Goal: Task Accomplishment & Management: Use online tool/utility

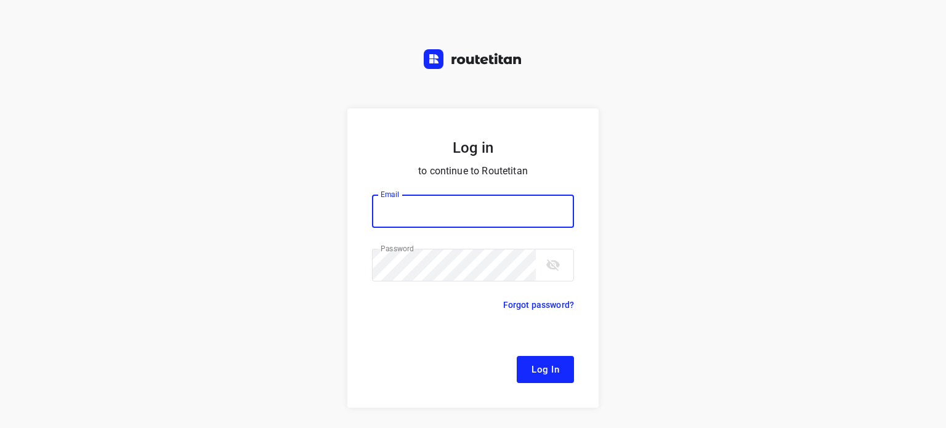
type input "[EMAIL_ADDRESS][DOMAIN_NAME]"
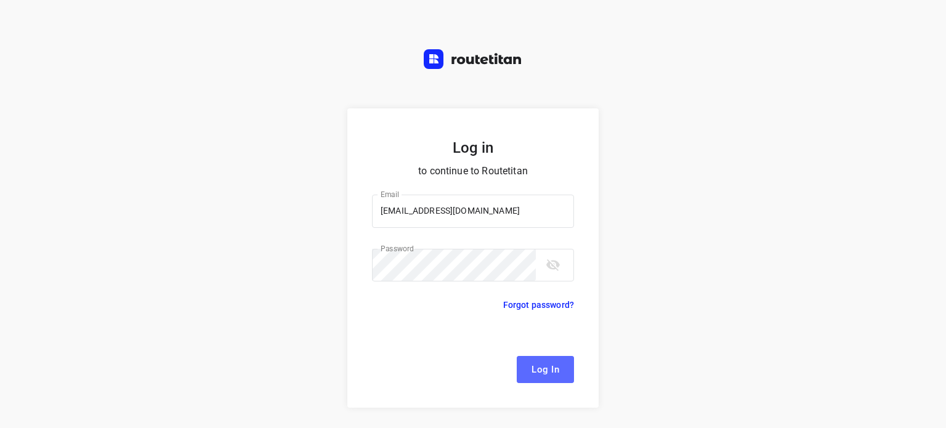
click at [539, 370] on span "Log In" at bounding box center [546, 370] width 28 height 16
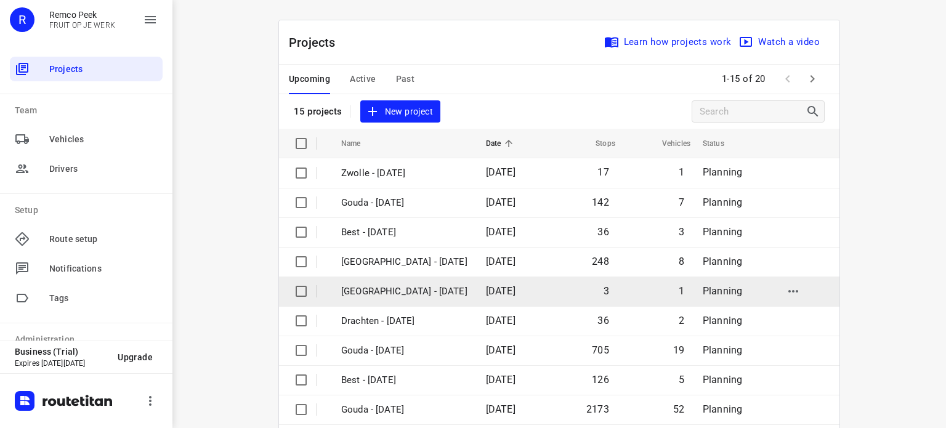
scroll to position [194, 0]
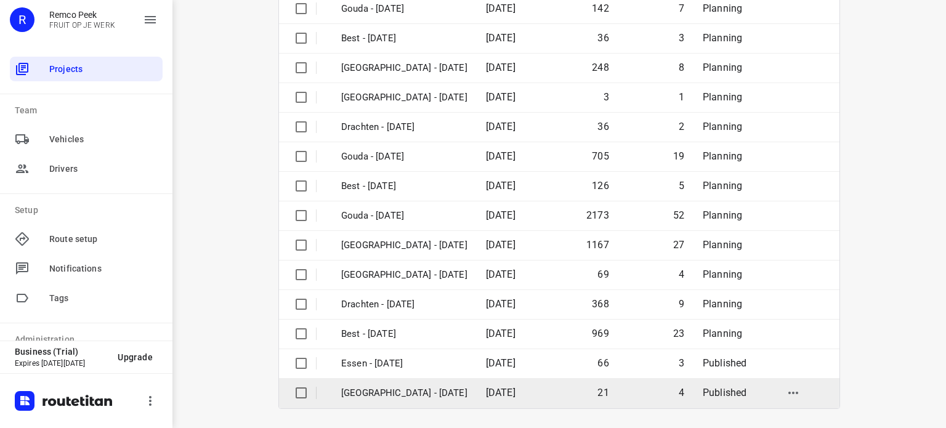
click at [376, 394] on p "[GEOGRAPHIC_DATA] - [DATE]" at bounding box center [404, 393] width 126 height 14
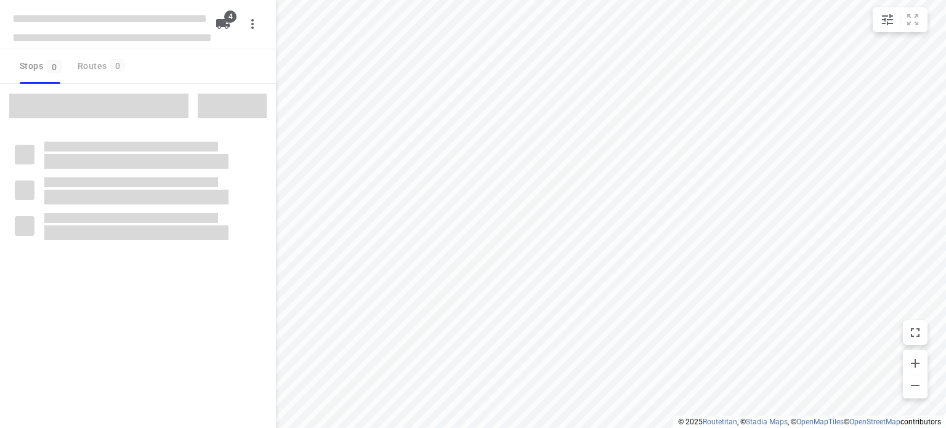
checkbox input "true"
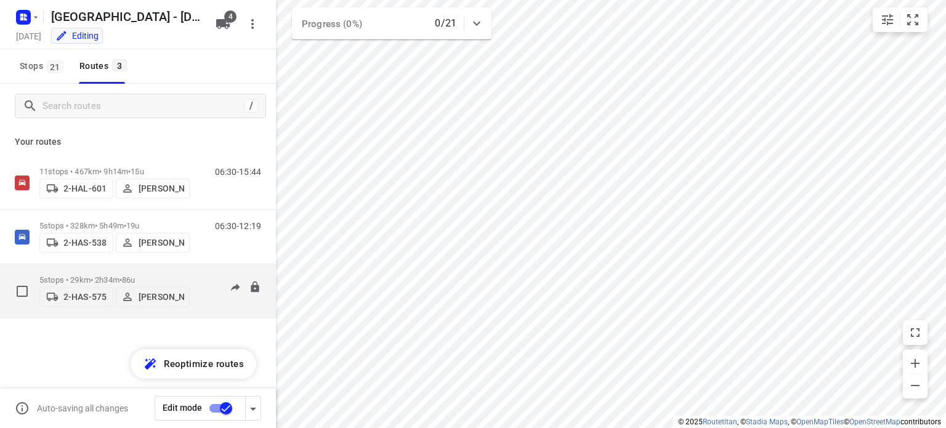
click at [91, 275] on p "5 stops • 29km • 2h34m • 86u" at bounding box center [114, 279] width 150 height 9
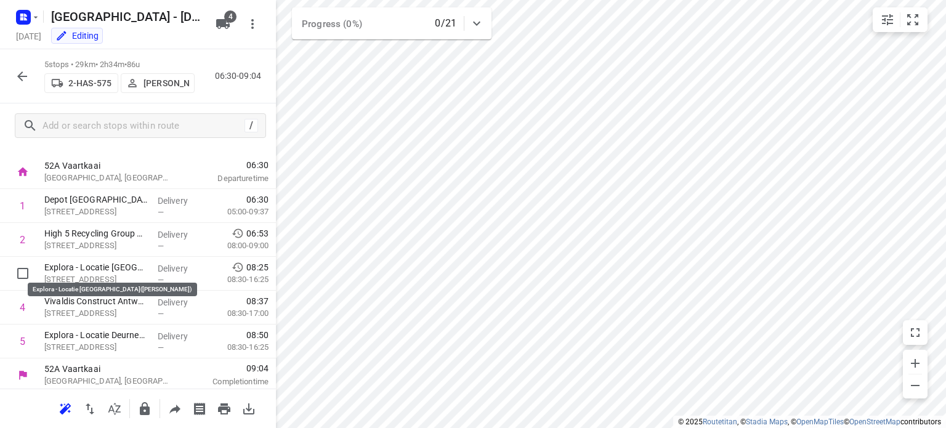
scroll to position [20, 0]
click at [20, 76] on icon "button" at bounding box center [22, 76] width 10 height 10
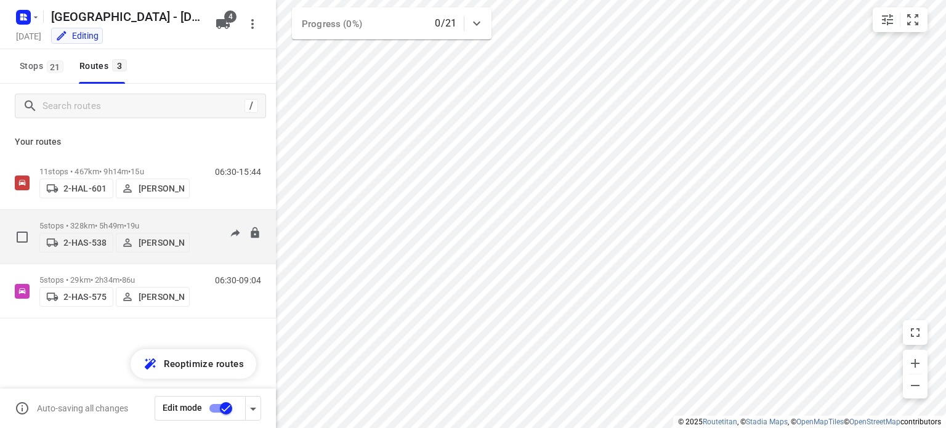
click at [101, 221] on p "5 stops • 328km • 5h49m • 19u" at bounding box center [114, 225] width 150 height 9
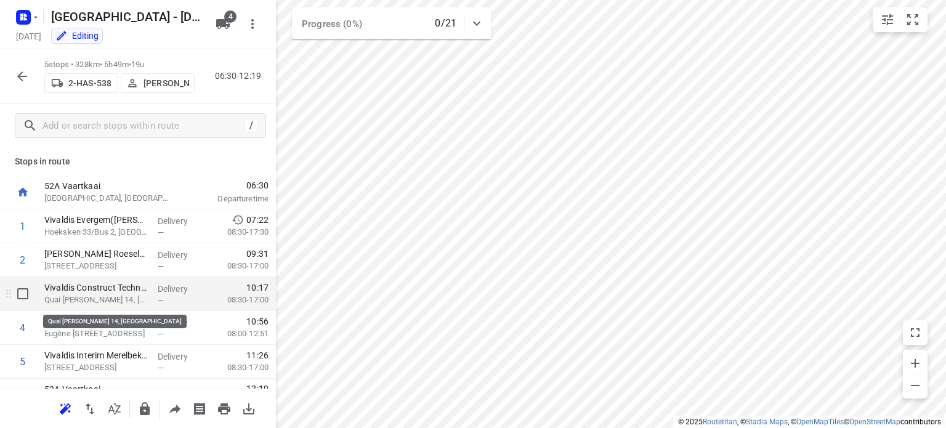
scroll to position [24, 0]
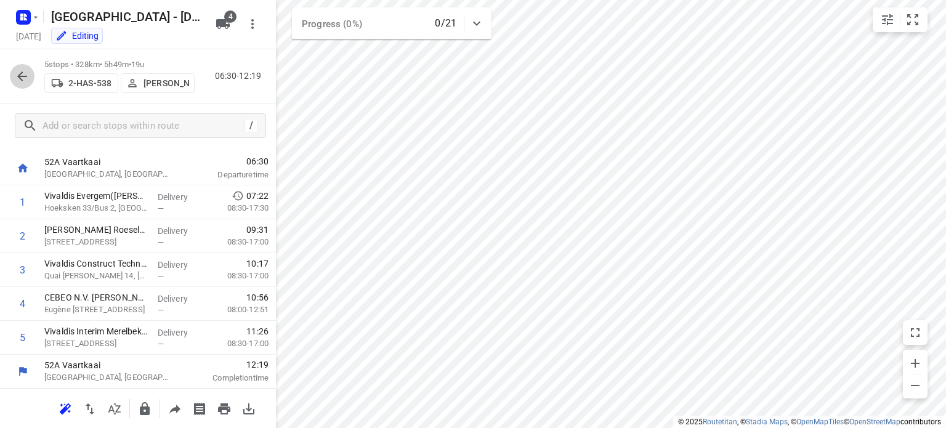
click at [22, 79] on icon "button" at bounding box center [22, 76] width 10 height 10
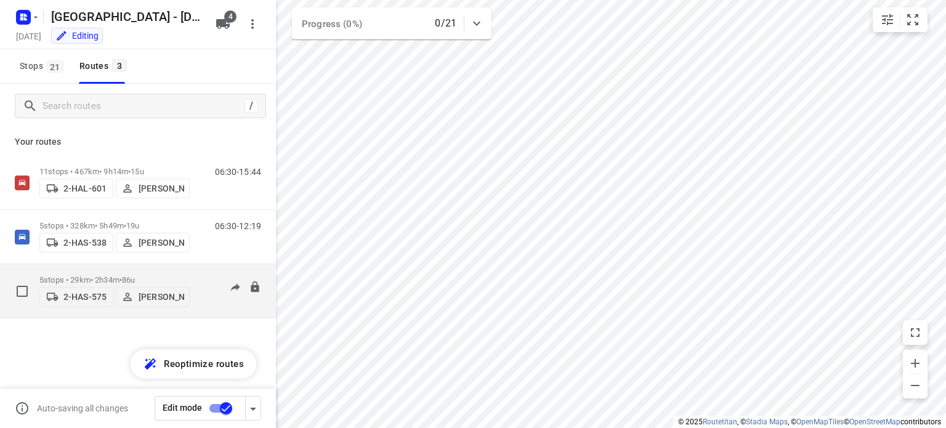
click at [99, 275] on p "5 stops • 29km • 2h34m • 86u" at bounding box center [114, 279] width 150 height 9
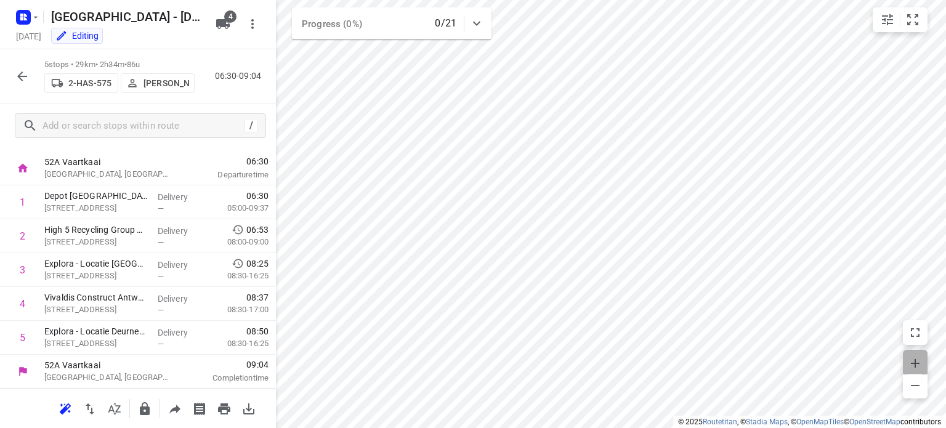
click at [912, 363] on icon "button" at bounding box center [915, 363] width 9 height 9
click at [15, 71] on icon "button" at bounding box center [22, 76] width 15 height 15
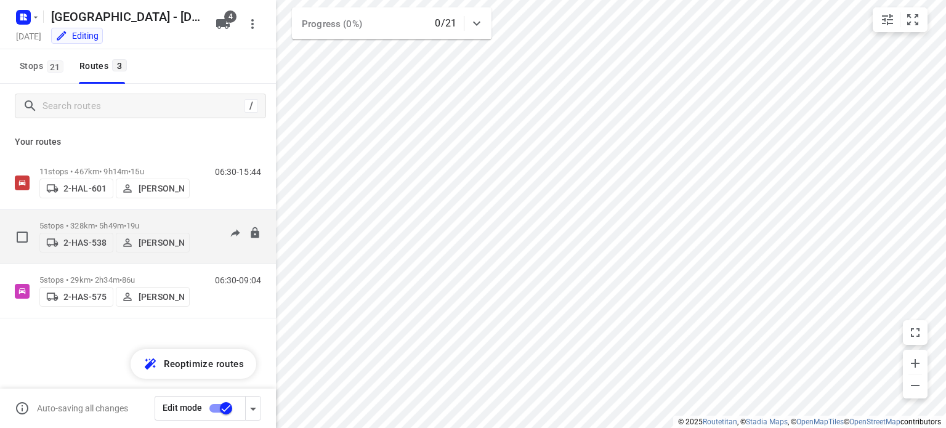
click at [97, 221] on p "5 stops • 328km • 5h49m • 19u" at bounding box center [114, 225] width 150 height 9
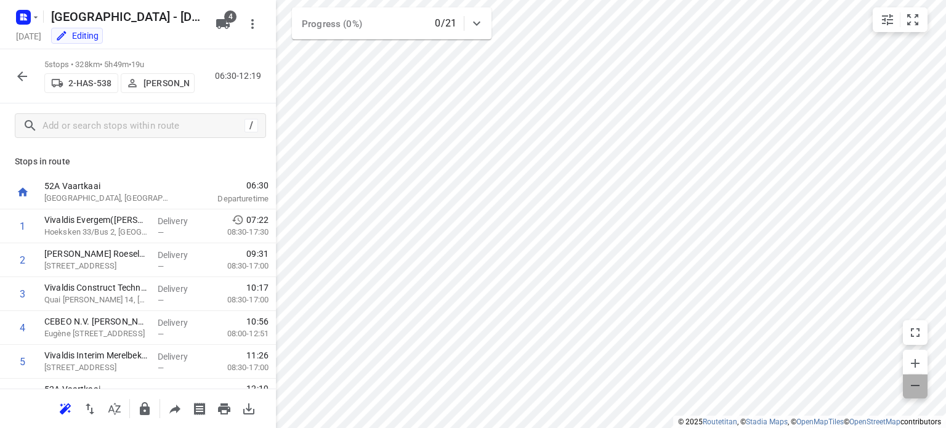
click at [910, 390] on icon "button" at bounding box center [915, 385] width 15 height 15
click at [22, 76] on icon "button" at bounding box center [22, 76] width 10 height 10
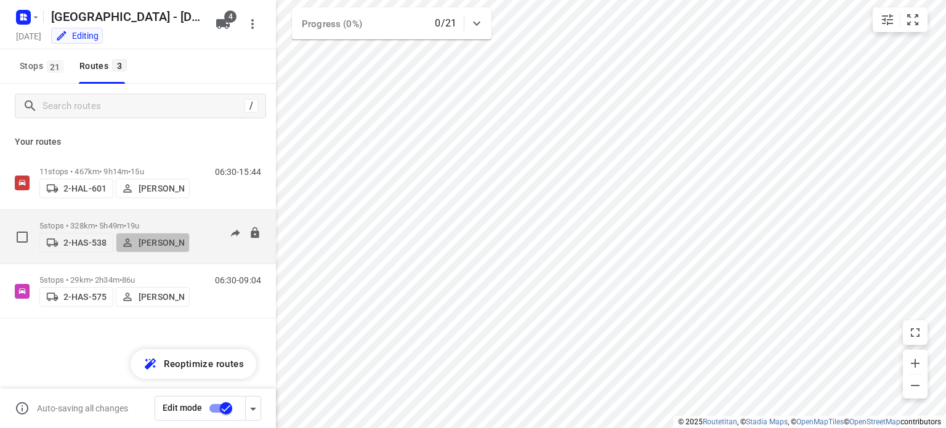
click at [129, 246] on icon "button" at bounding box center [127, 243] width 12 height 12
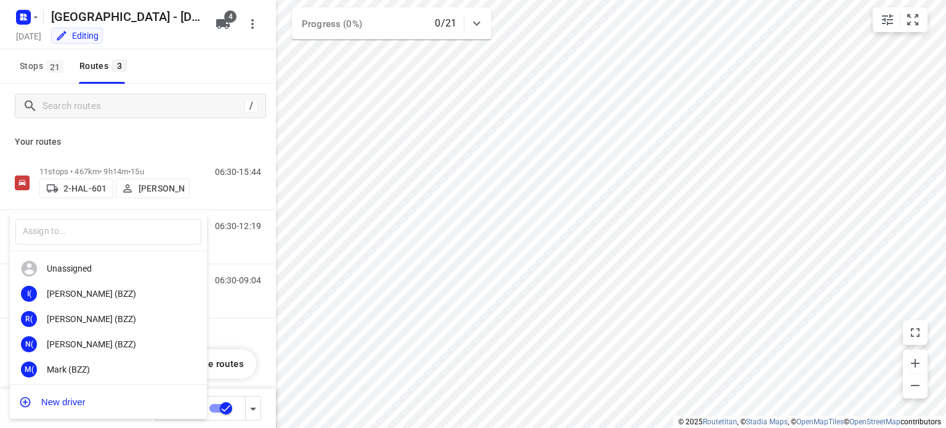
click at [38, 20] on div at bounding box center [473, 214] width 946 height 428
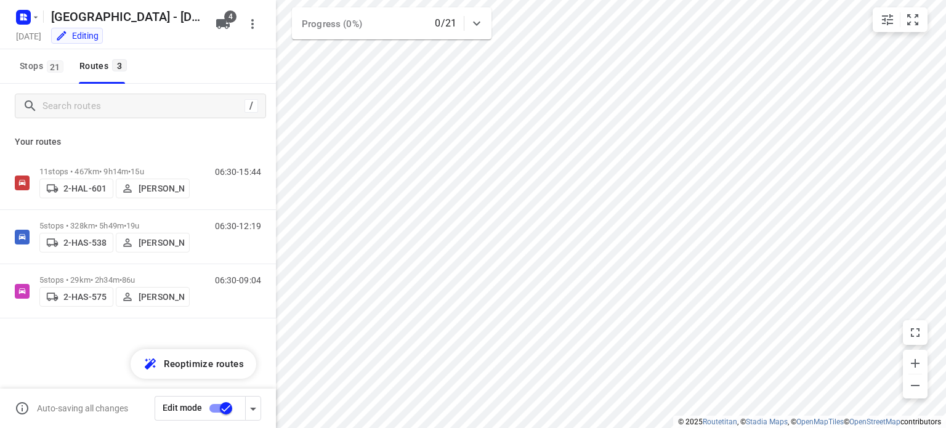
click at [32, 19] on icon "button" at bounding box center [36, 17] width 10 height 10
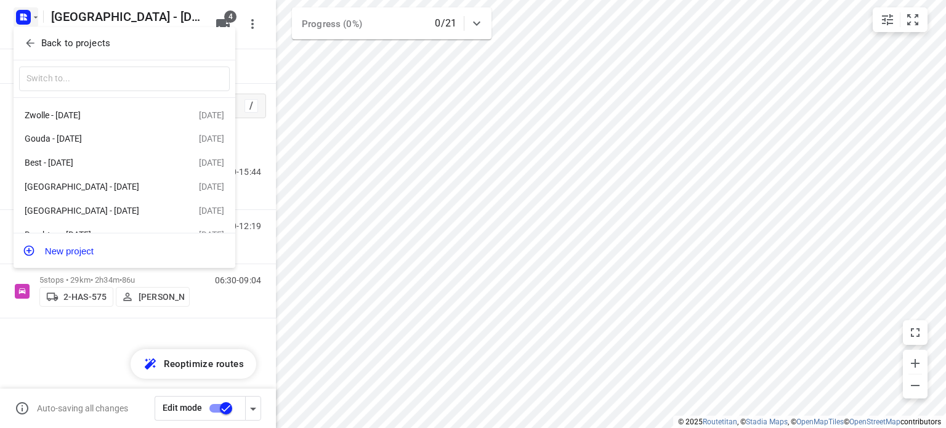
click at [57, 44] on p "Back to projects" at bounding box center [75, 43] width 69 height 14
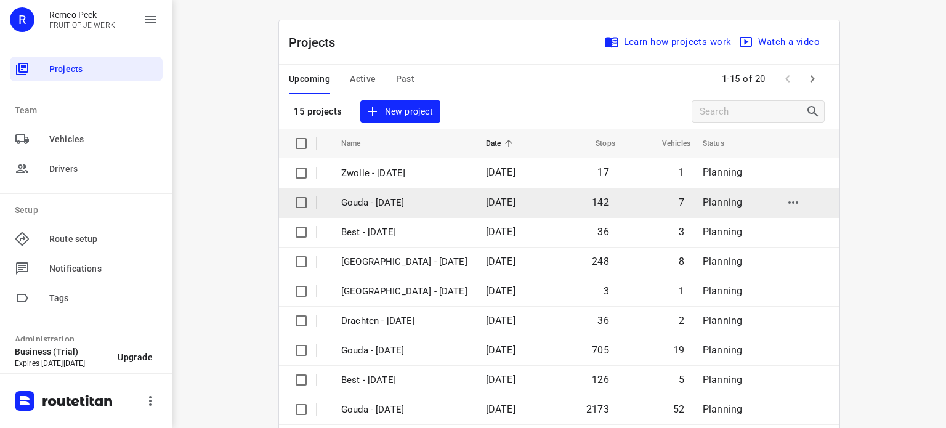
scroll to position [194, 0]
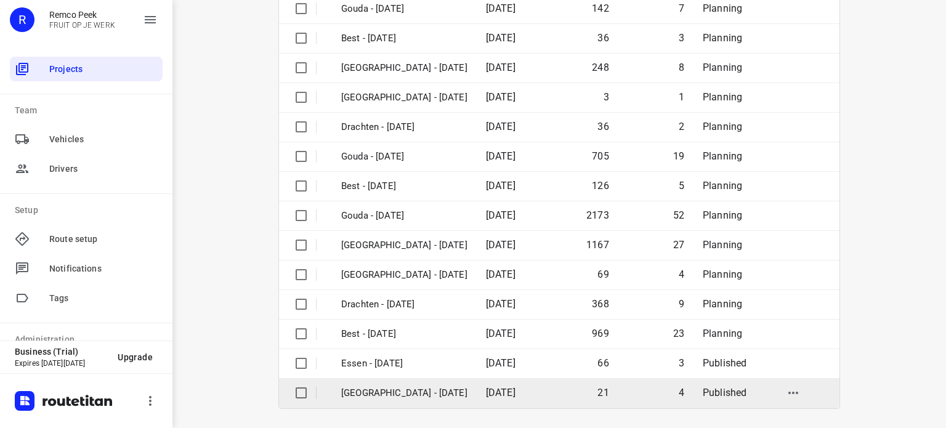
click at [372, 394] on p "[GEOGRAPHIC_DATA] - [DATE]" at bounding box center [404, 393] width 126 height 14
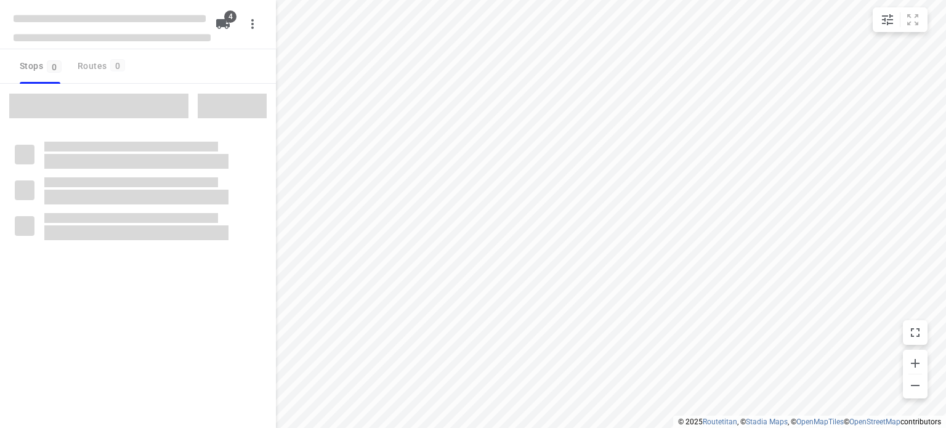
checkbox input "true"
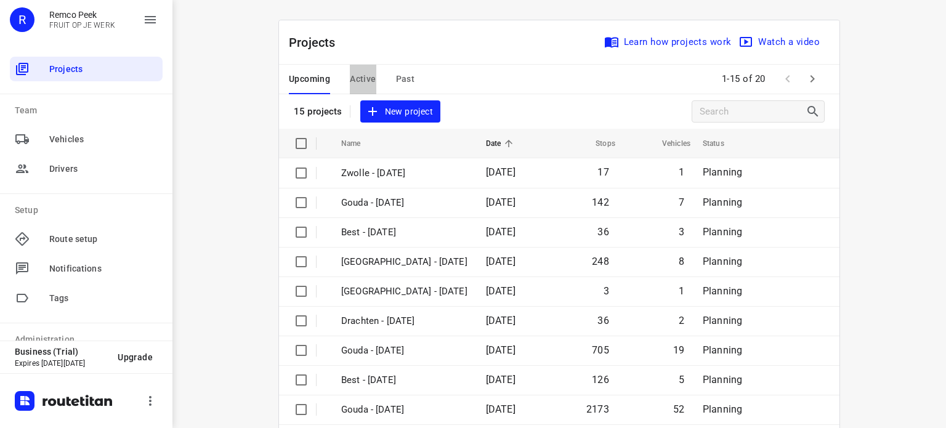
click at [363, 79] on span "Active" at bounding box center [363, 78] width 26 height 15
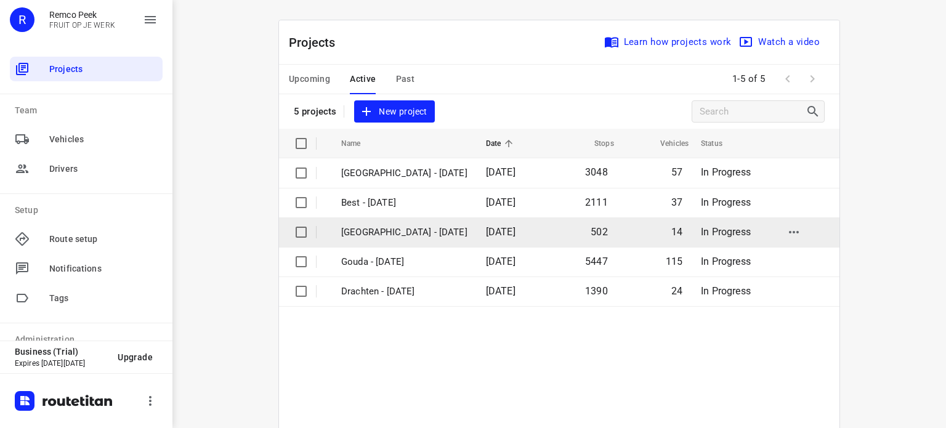
click at [381, 222] on td "Antwerpen - Monday" at bounding box center [402, 232] width 147 height 30
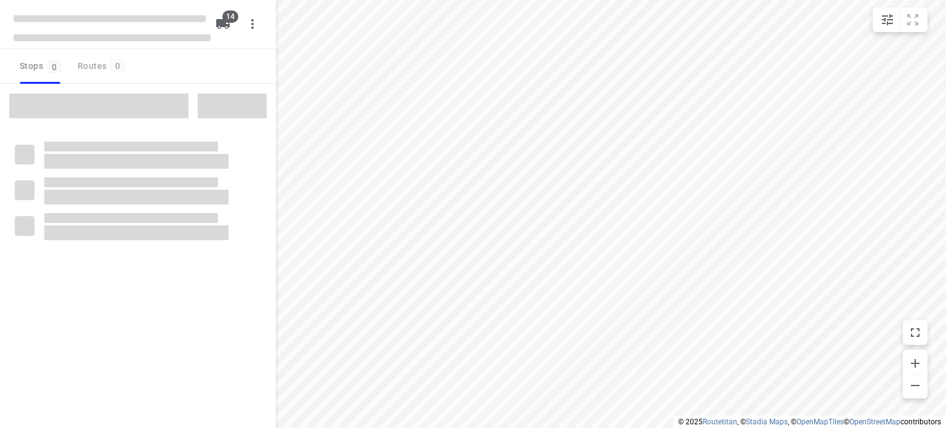
checkbox input "true"
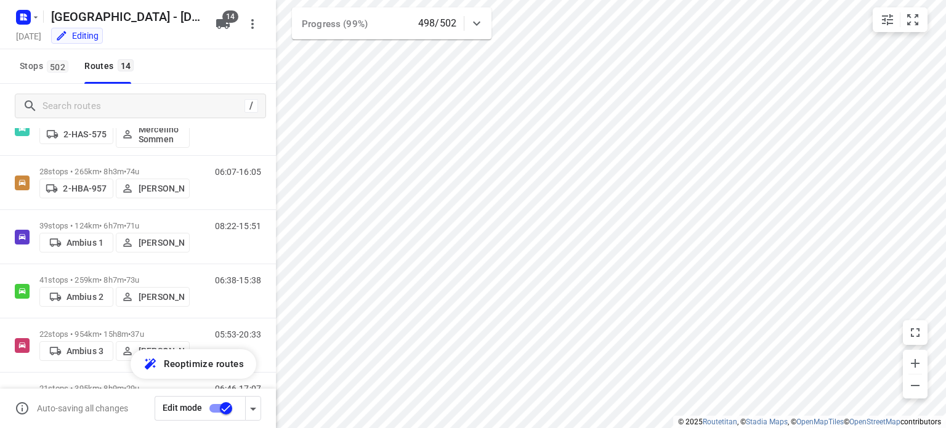
scroll to position [271, 0]
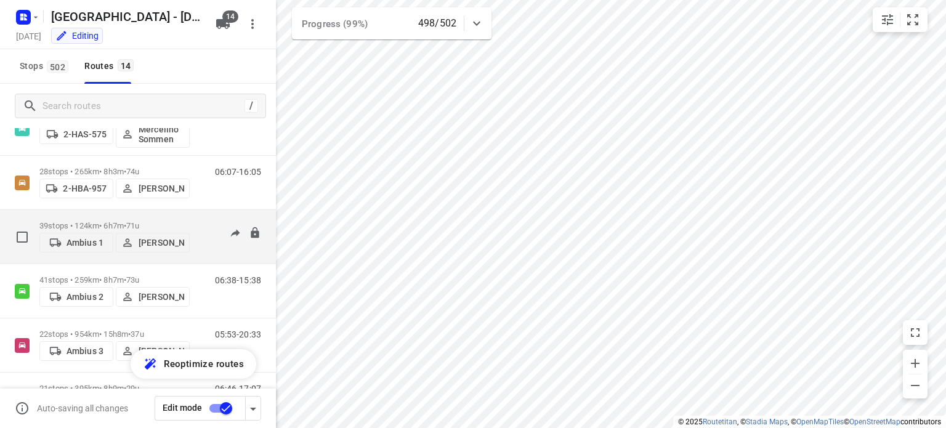
click at [105, 221] on p "39 stops • 124km • 6h7m • 71u" at bounding box center [114, 225] width 150 height 9
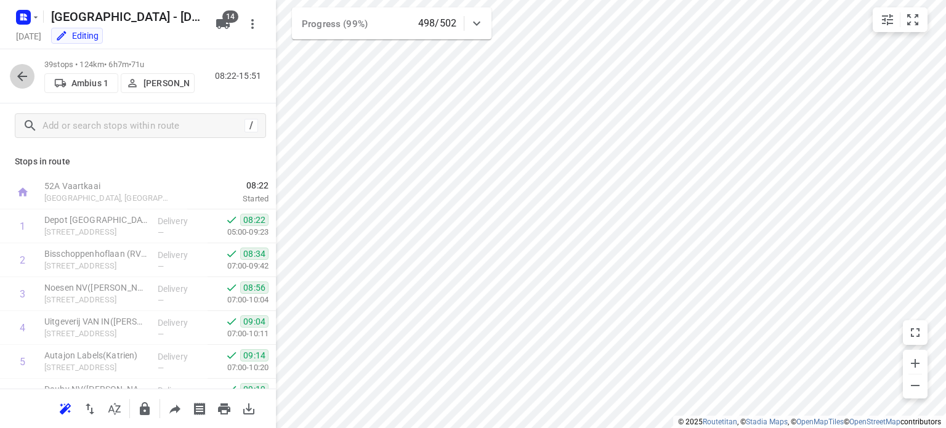
click at [13, 78] on button "button" at bounding box center [22, 76] width 25 height 25
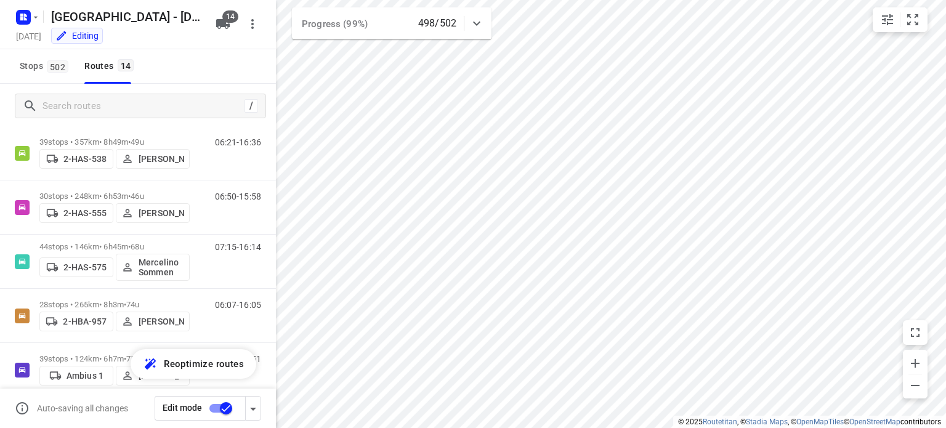
scroll to position [79, 0]
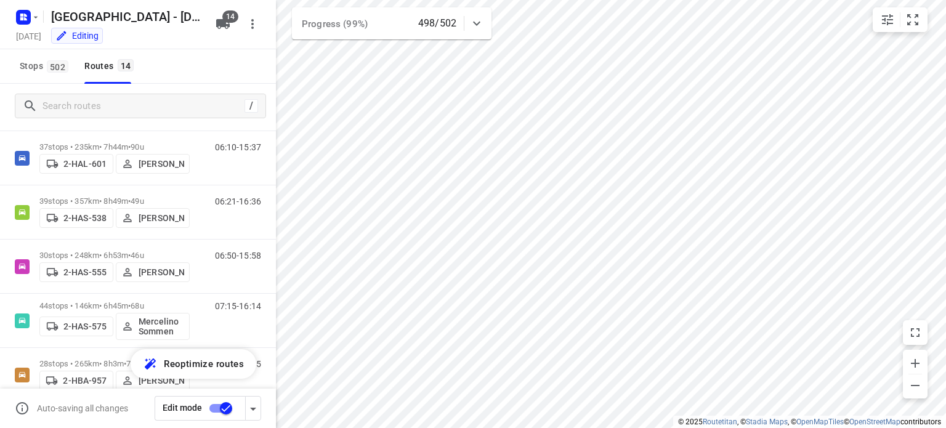
click at [123, 266] on span "[PERSON_NAME]" at bounding box center [152, 272] width 63 height 12
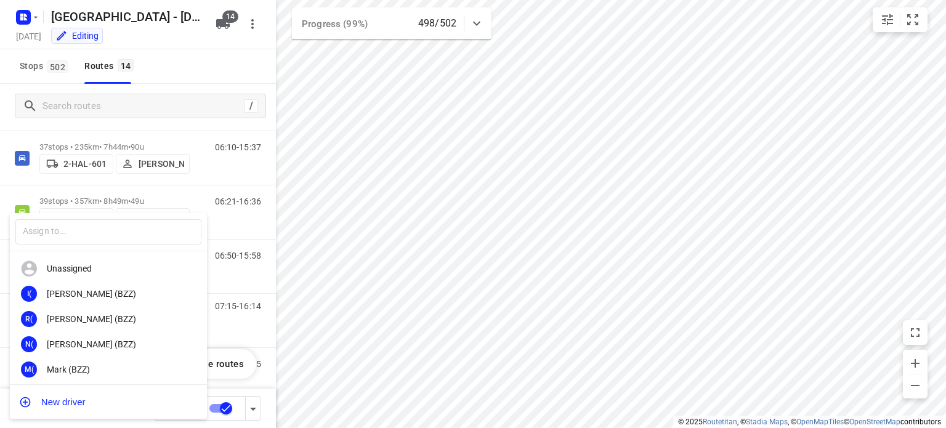
drag, startPoint x: 480, startPoint y: 255, endPoint x: 682, endPoint y: 199, distance: 210.3
click at [682, 199] on div at bounding box center [473, 214] width 946 height 428
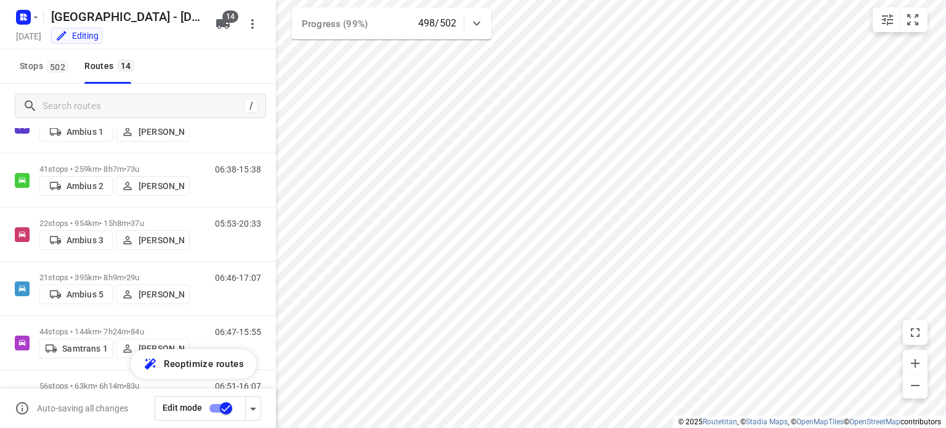
scroll to position [424, 0]
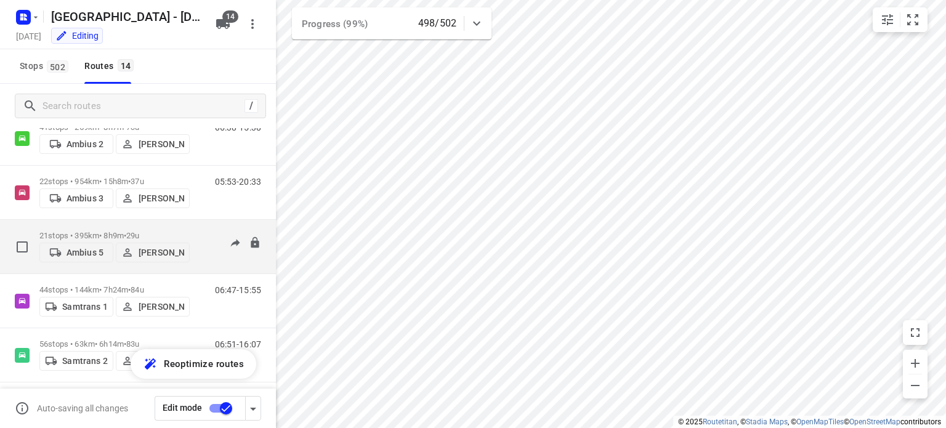
click at [98, 231] on p "21 stops • 395km • 8h9m • 29u" at bounding box center [114, 235] width 150 height 9
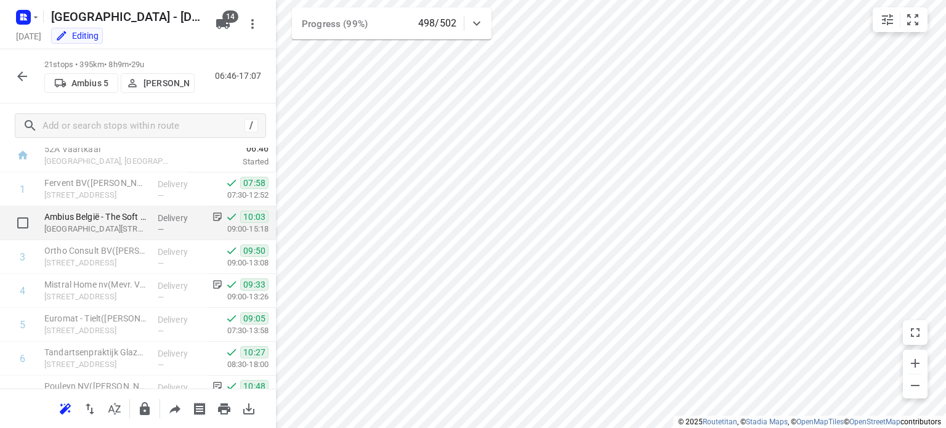
scroll to position [34, 0]
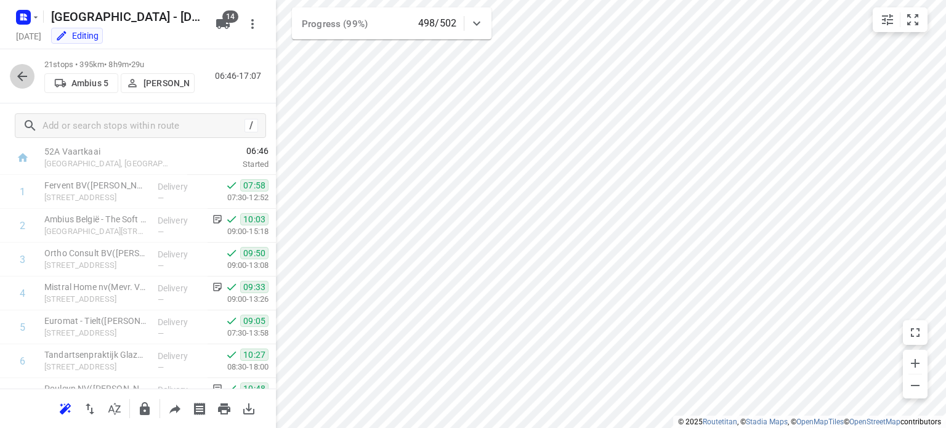
click at [23, 79] on icon "button" at bounding box center [22, 76] width 15 height 15
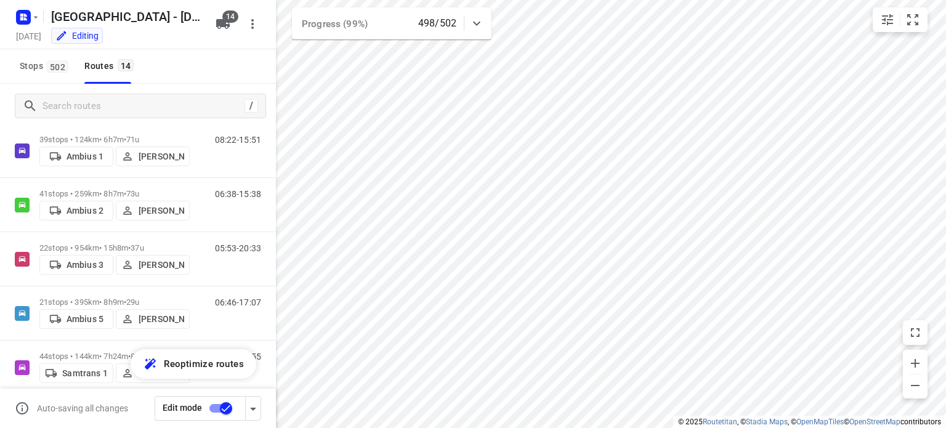
scroll to position [402, 0]
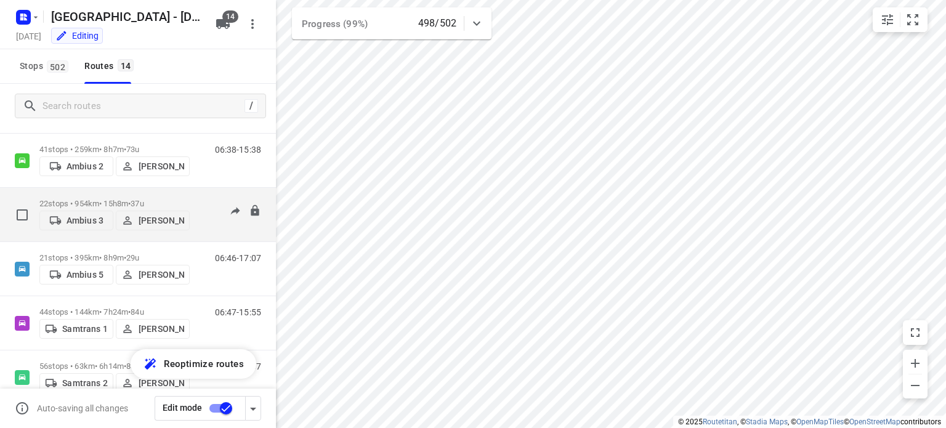
click at [108, 193] on div "22 stops • 954km • 15h8m • 37u Ambius 3 Roger De Keulenaer" at bounding box center [114, 215] width 150 height 44
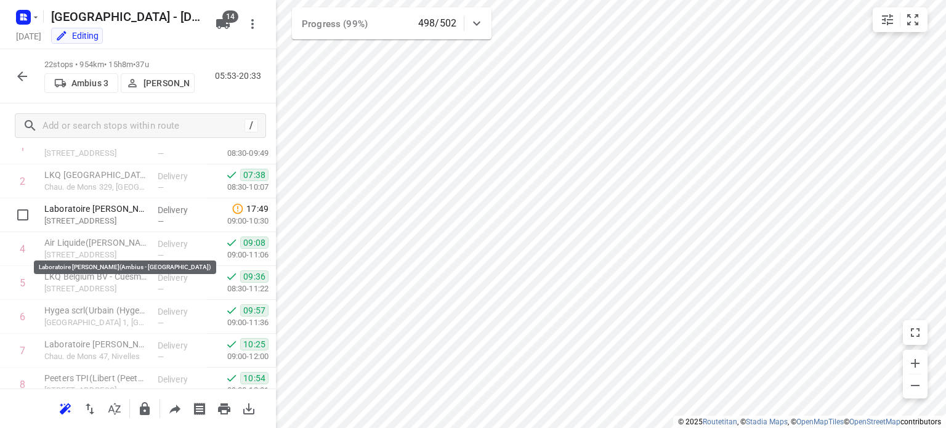
scroll to position [39, 0]
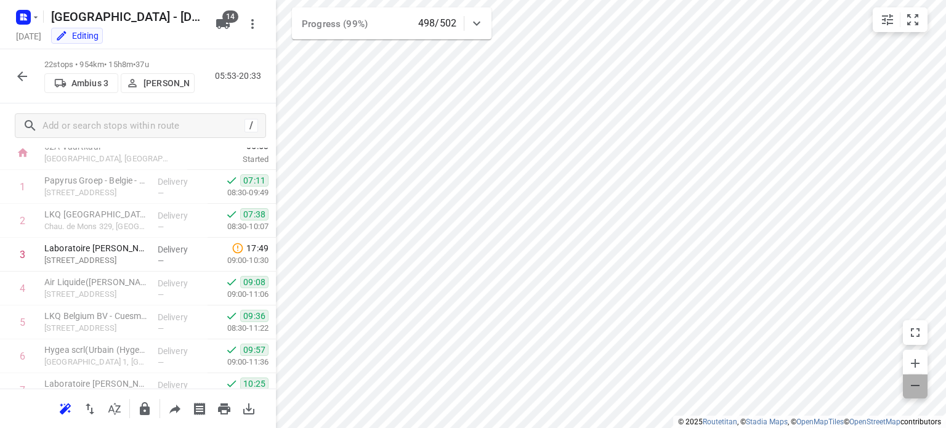
click at [915, 391] on icon "button" at bounding box center [915, 385] width 15 height 15
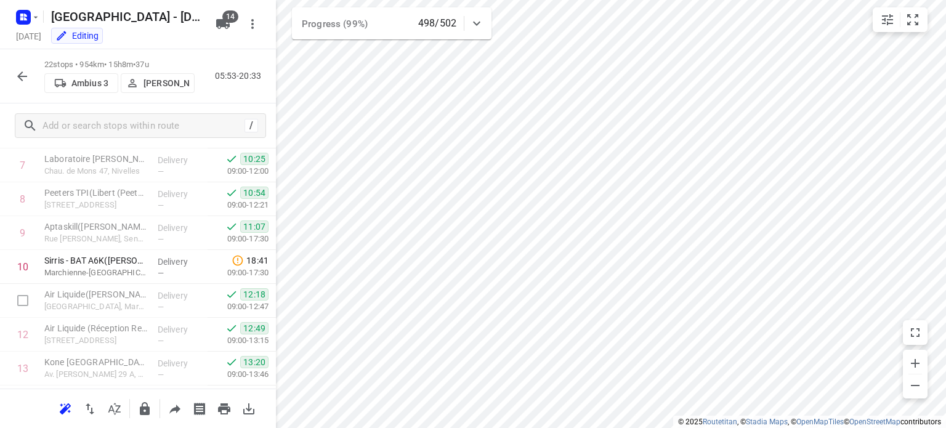
scroll to position [264, 0]
click at [20, 76] on icon "button" at bounding box center [22, 76] width 10 height 10
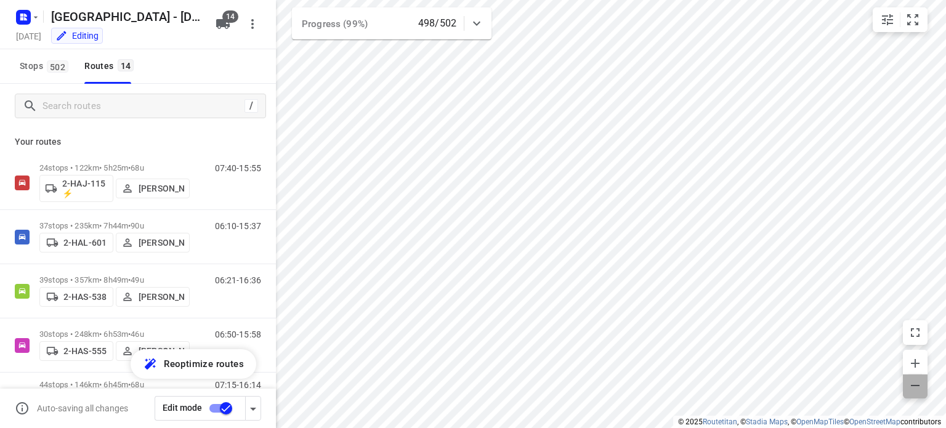
click at [913, 382] on icon "button" at bounding box center [915, 385] width 15 height 15
click at [919, 357] on icon "button" at bounding box center [915, 363] width 15 height 15
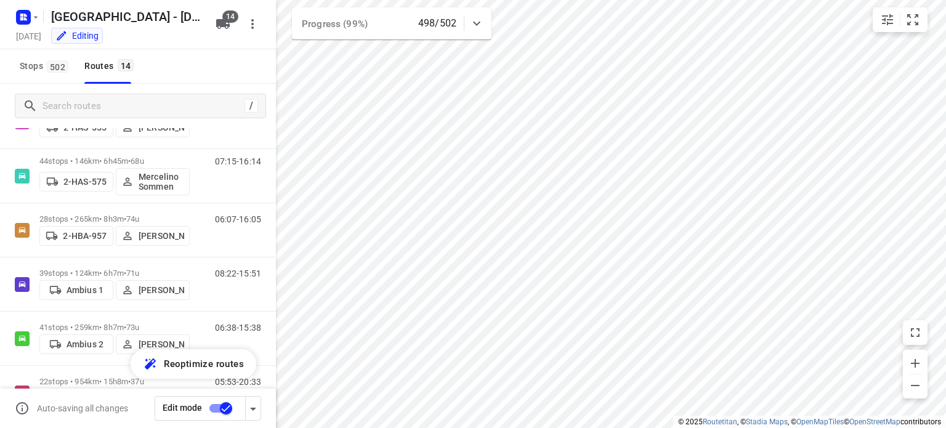
scroll to position [224, 0]
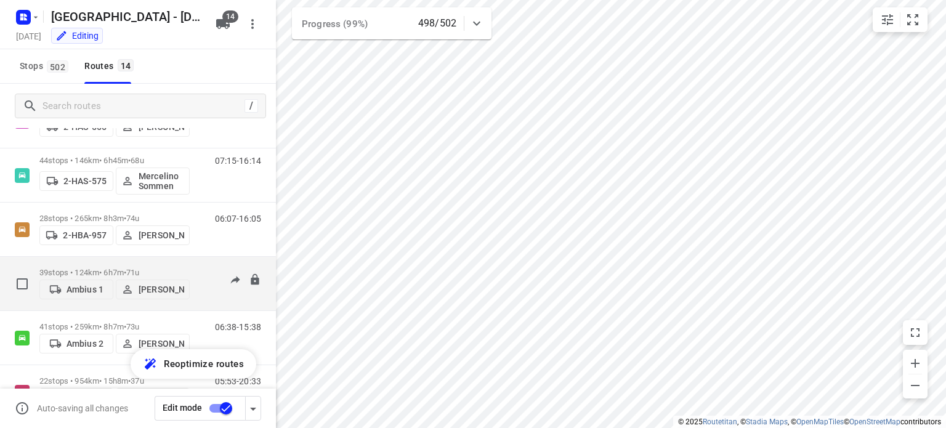
click at [94, 268] on p "39 stops • 124km • 6h7m • 71u" at bounding box center [114, 272] width 150 height 9
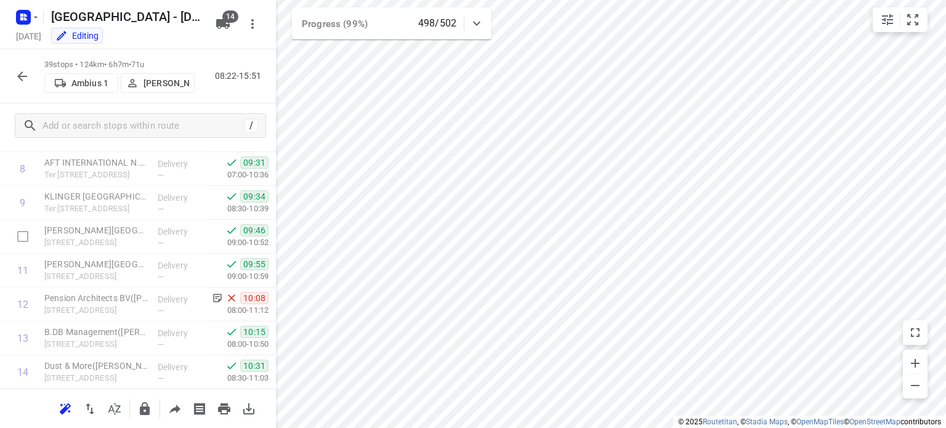
scroll to position [300, 0]
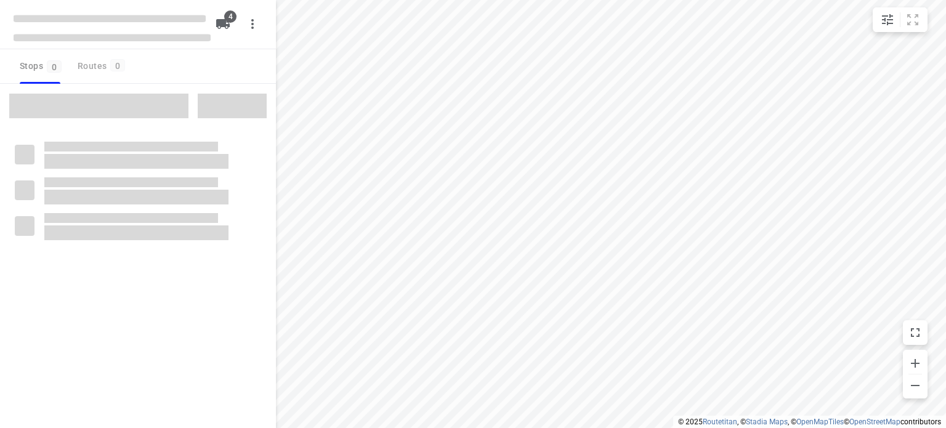
checkbox input "true"
